Goal: Complete application form: Complete application form

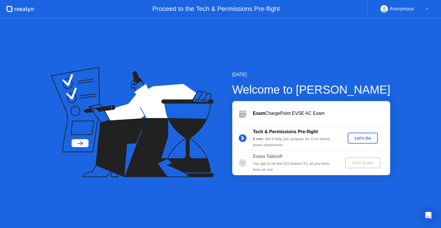
click at [362, 139] on div "Let's Go" at bounding box center [363, 138] width 26 height 5
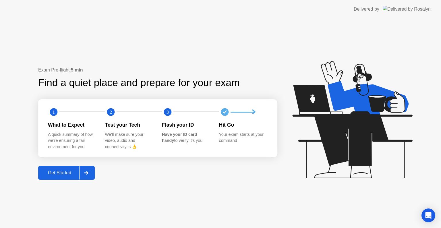
click at [69, 174] on div "Get Started" at bounding box center [59, 172] width 39 height 5
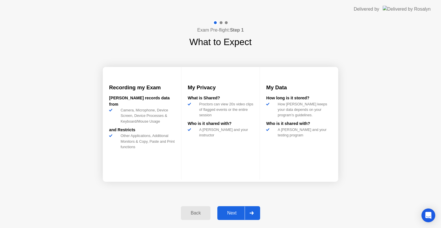
click at [231, 211] on div "Next" at bounding box center [232, 212] width 26 height 5
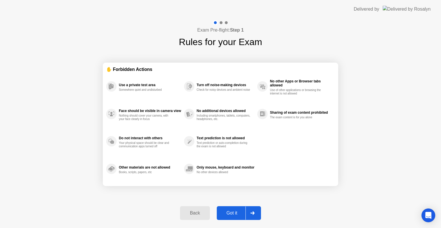
click at [231, 211] on div "Got it" at bounding box center [231, 212] width 27 height 5
select select "Available cameras"
select select "Available speakers"
select select "Available microphones"
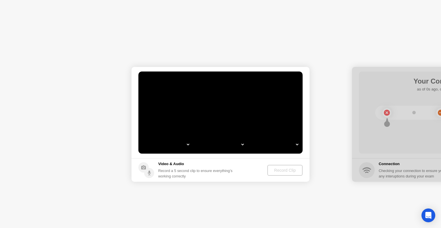
select select "**********"
select select "*******"
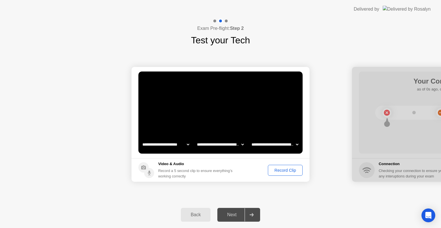
click at [228, 217] on div "Next" at bounding box center [232, 214] width 26 height 5
click at [279, 171] on div "Record Clip" at bounding box center [285, 170] width 31 height 5
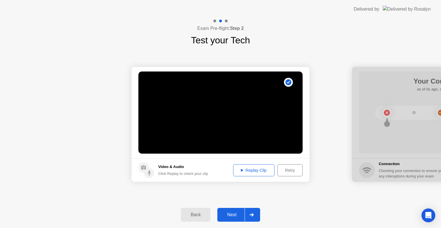
drag, startPoint x: 285, startPoint y: 176, endPoint x: 234, endPoint y: 214, distance: 63.8
click at [234, 214] on div "**********" at bounding box center [220, 122] width 441 height 209
click at [234, 214] on div "Next" at bounding box center [232, 214] width 26 height 5
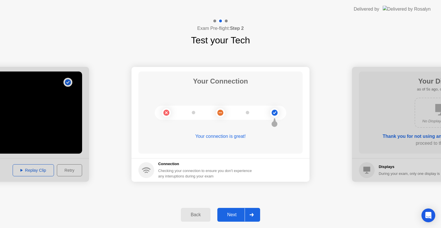
click at [234, 214] on div "Next" at bounding box center [232, 214] width 26 height 5
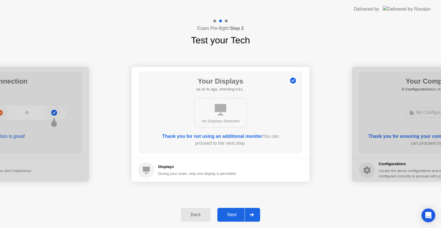
click at [234, 214] on div "Next" at bounding box center [232, 214] width 26 height 5
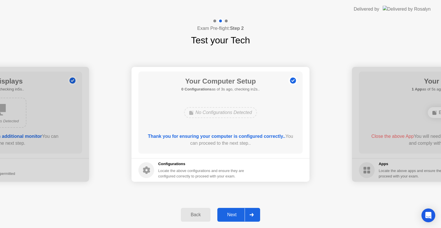
click at [234, 214] on div "Next" at bounding box center [232, 214] width 26 height 5
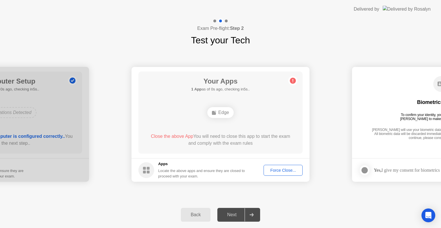
click at [273, 172] on div "Force Close..." at bounding box center [282, 170] width 35 height 5
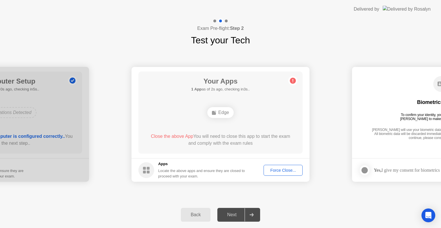
click at [246, 146] on div "Close the above App You will need to close this app to start the exam and compl…" at bounding box center [221, 140] width 148 height 14
click at [148, 172] on rect at bounding box center [148, 171] width 3 height 3
click at [168, 138] on span "Close the above App" at bounding box center [172, 136] width 42 height 5
click at [168, 139] on span "Close the above App" at bounding box center [172, 136] width 42 height 5
click at [170, 136] on span "Close the above App" at bounding box center [172, 136] width 42 height 5
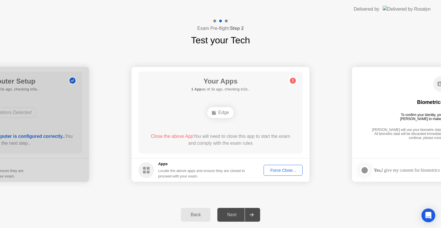
click at [212, 114] on rect at bounding box center [214, 113] width 4 height 4
click at [295, 78] on icon at bounding box center [292, 80] width 9 height 9
click at [275, 170] on div "Force Close..." at bounding box center [282, 170] width 35 height 5
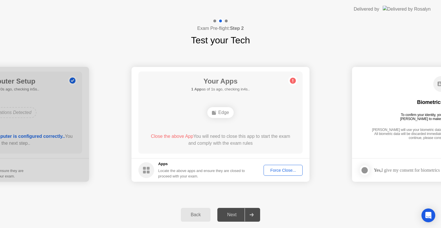
click at [279, 168] on div "Force Close..." at bounding box center [282, 170] width 35 height 5
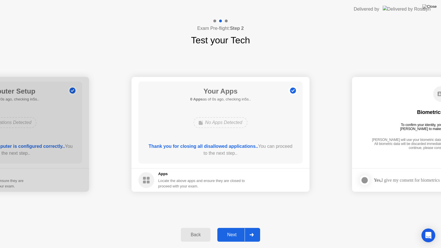
click at [234, 228] on div "Next" at bounding box center [232, 234] width 26 height 5
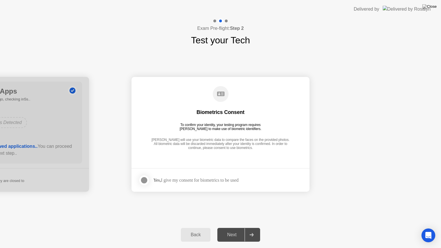
click at [143, 180] on div at bounding box center [144, 180] width 7 height 7
click at [233, 228] on div "Next" at bounding box center [232, 234] width 26 height 5
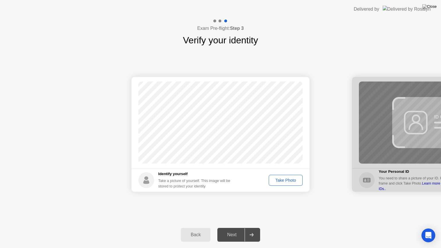
click at [280, 180] on div "Take Photo" at bounding box center [286, 180] width 30 height 5
click at [228, 228] on button "Next" at bounding box center [238, 235] width 43 height 14
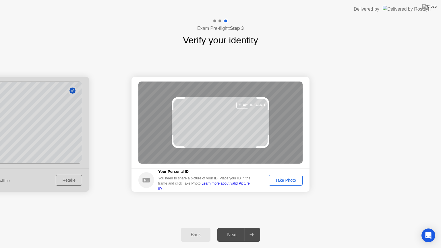
click at [284, 179] on div "Take Photo" at bounding box center [286, 180] width 30 height 5
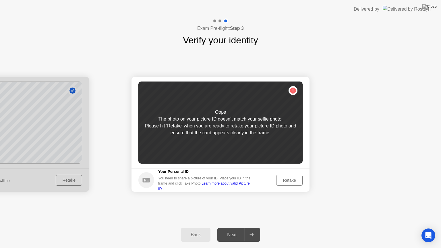
click at [280, 185] on button "Retake" at bounding box center [289, 180] width 26 height 11
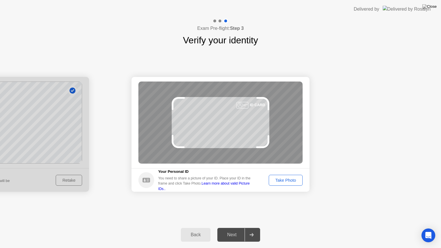
click at [279, 187] on footer "Your Personal ID You need to share a picture of your ID. Place your ID in the f…" at bounding box center [220, 180] width 178 height 24
click at [275, 179] on div "Take Photo" at bounding box center [286, 180] width 30 height 5
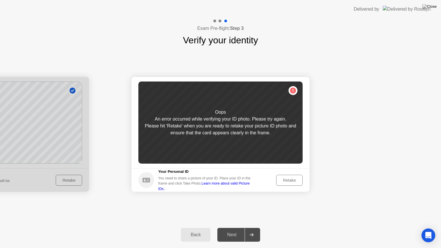
click at [282, 176] on button "Retake" at bounding box center [289, 180] width 26 height 11
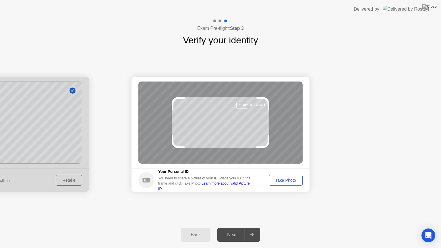
click at [284, 176] on button "Take Photo" at bounding box center [286, 180] width 34 height 11
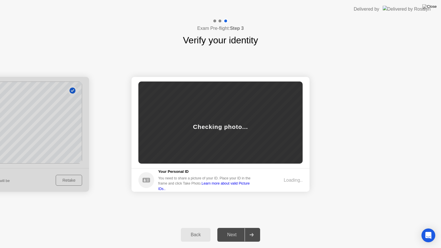
click at [284, 176] on footer "Your Personal ID You need to share a picture of your ID. Place your ID in the f…" at bounding box center [220, 180] width 178 height 24
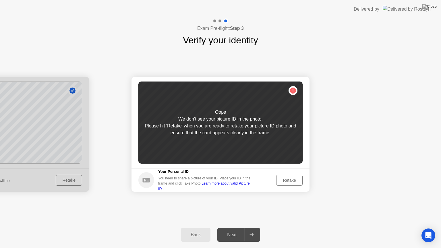
click at [288, 178] on div "Retake" at bounding box center [289, 180] width 22 height 5
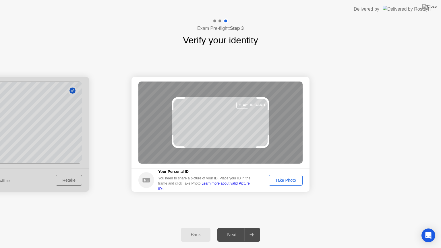
click at [302, 176] on button "Take Photo" at bounding box center [286, 180] width 34 height 11
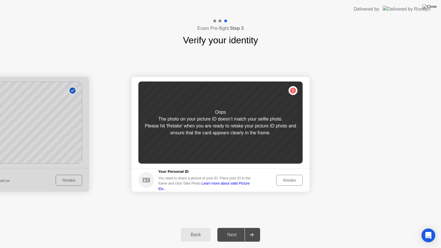
click at [284, 179] on div "Retake" at bounding box center [289, 180] width 22 height 5
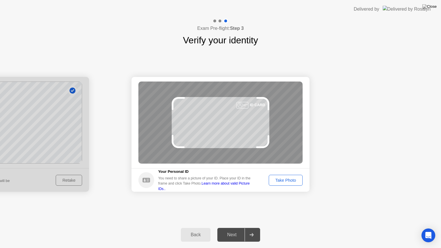
click at [287, 189] on footer "Your Personal ID You need to share a picture of your ID. Place your ID in the f…" at bounding box center [220, 180] width 178 height 24
click at [283, 181] on div "Take Photo" at bounding box center [286, 180] width 30 height 5
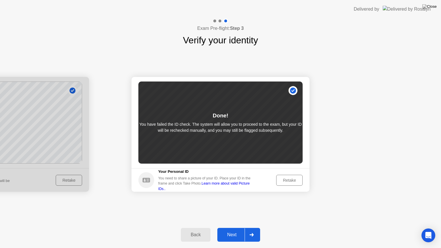
drag, startPoint x: 283, startPoint y: 181, endPoint x: 266, endPoint y: 204, distance: 28.3
click at [266, 204] on div "Success Photo is correctly taken Identify yourself Take a picture of yourself. …" at bounding box center [220, 134] width 441 height 174
click at [239, 228] on div "Next" at bounding box center [232, 234] width 26 height 5
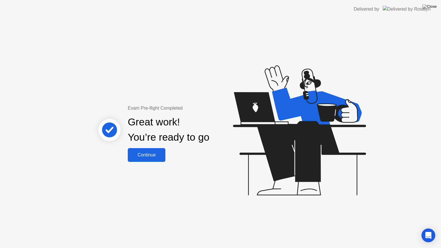
click at [141, 158] on div "Continue" at bounding box center [146, 154] width 34 height 5
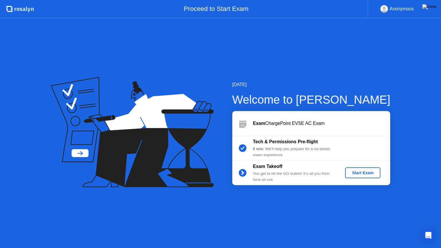
click at [360, 174] on div "Start Exam" at bounding box center [362, 172] width 31 height 5
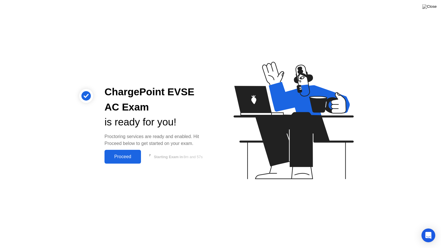
click at [116, 155] on div "Proceed" at bounding box center [122, 156] width 33 height 5
